Goal: Information Seeking & Learning: Check status

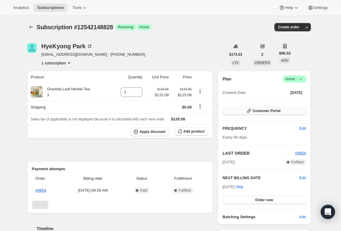
click at [262, 112] on span "Customer Portal" at bounding box center [267, 111] width 28 height 5
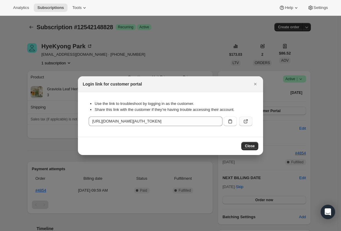
click at [245, 123] on icon ":rc0:" at bounding box center [246, 122] width 6 height 6
click at [257, 85] on icon "Close" at bounding box center [255, 84] width 6 height 6
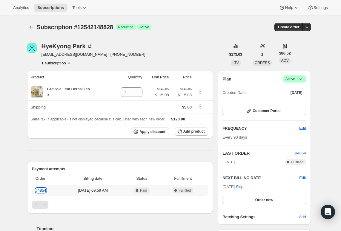
click at [45, 191] on link "#4854" at bounding box center [41, 190] width 11 height 4
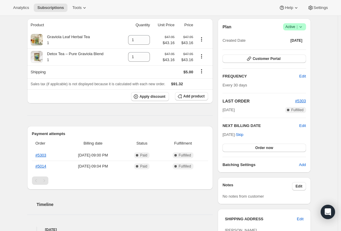
scroll to position [60, 0]
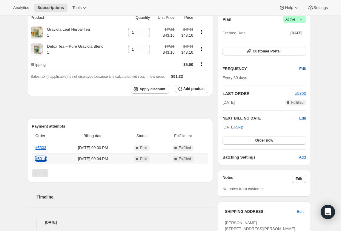
click at [43, 159] on link "#5014" at bounding box center [41, 159] width 11 height 4
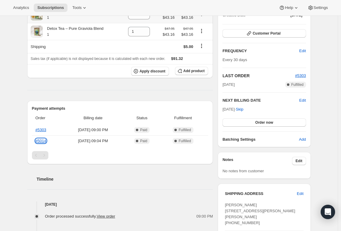
scroll to position [90, 0]
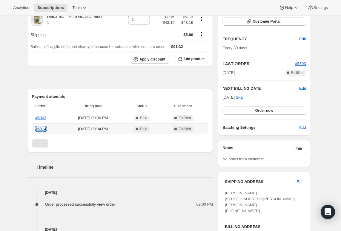
click at [44, 129] on link "#5014" at bounding box center [41, 129] width 11 height 4
click at [44, 119] on link "#5303" at bounding box center [41, 118] width 11 height 4
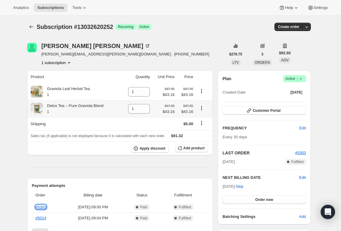
scroll to position [0, 0]
click at [286, 110] on button "Customer Portal" at bounding box center [263, 111] width 83 height 8
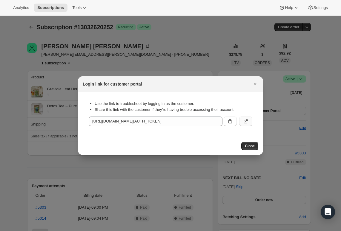
click at [245, 123] on icon ":rc3:" at bounding box center [246, 122] width 6 height 6
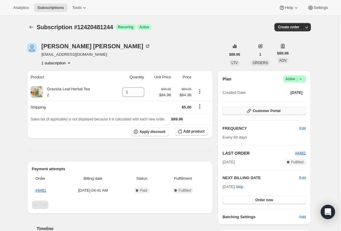
click at [274, 111] on span "Customer Portal" at bounding box center [267, 111] width 28 height 5
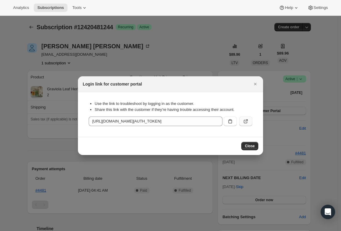
click at [247, 123] on icon ":rc0:" at bounding box center [246, 122] width 6 height 6
click at [256, 86] on icon "Close" at bounding box center [255, 84] width 6 height 6
